Goal: Information Seeking & Learning: Compare options

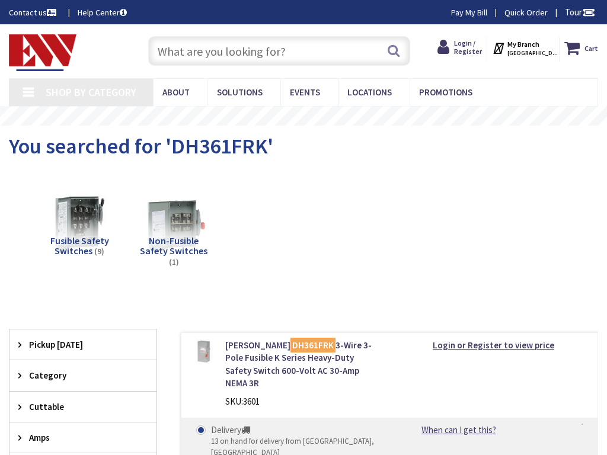
type input "[US_STATE][GEOGRAPHIC_DATA], [STREET_ADDRESS]"
